Goal: Task Accomplishment & Management: Complete application form

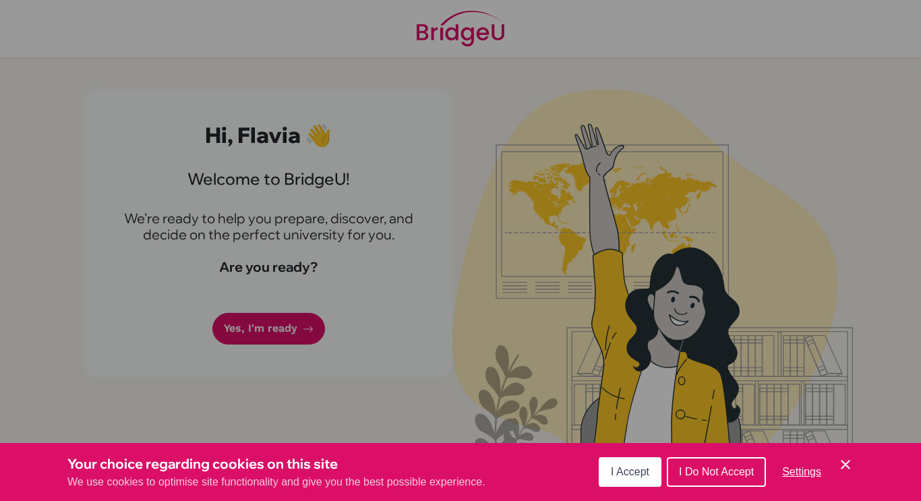
click at [278, 320] on div "Cookie Preferences" at bounding box center [460, 250] width 921 height 501
click at [626, 468] on span "I Accept" at bounding box center [630, 471] width 38 height 11
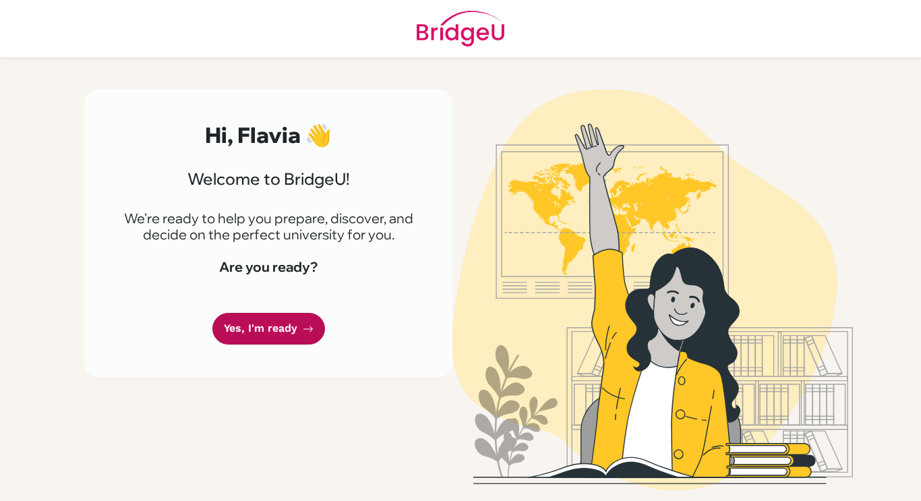
click at [314, 339] on link "Yes, I'm ready" at bounding box center [268, 329] width 113 height 32
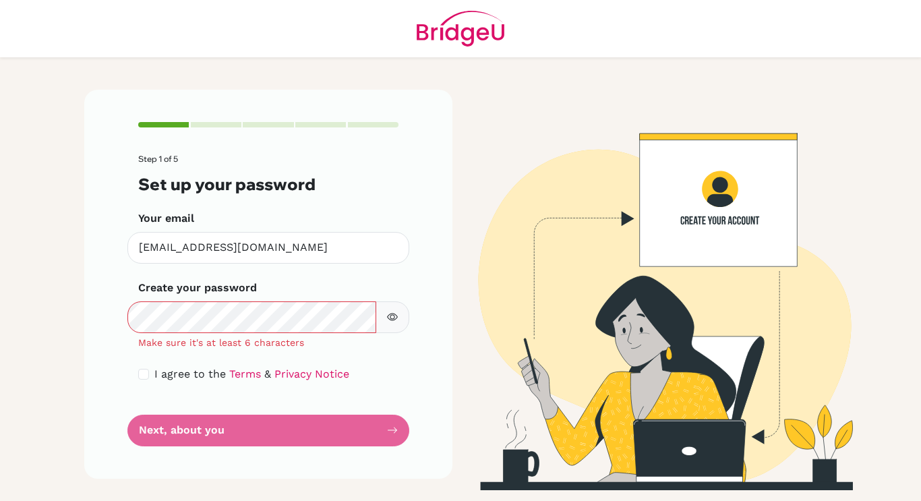
click at [398, 313] on button "button" at bounding box center [392, 317] width 34 height 32
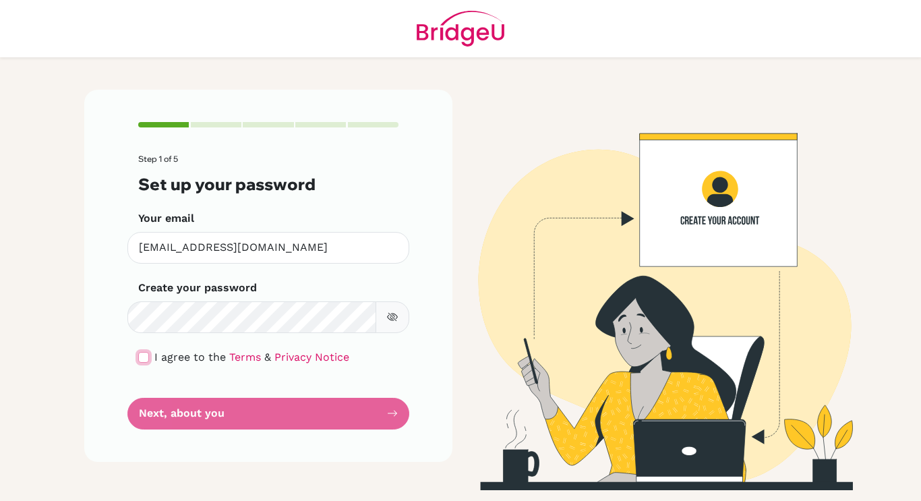
click at [141, 355] on input "checkbox" at bounding box center [143, 357] width 11 height 11
checkbox input "true"
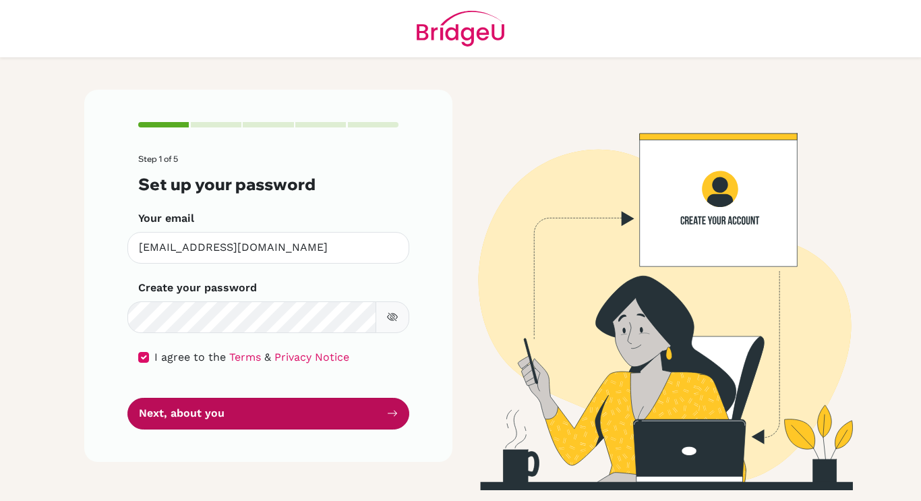
click at [183, 421] on button "Next, about you" at bounding box center [268, 414] width 282 height 32
